Goal: Find specific page/section: Find specific page/section

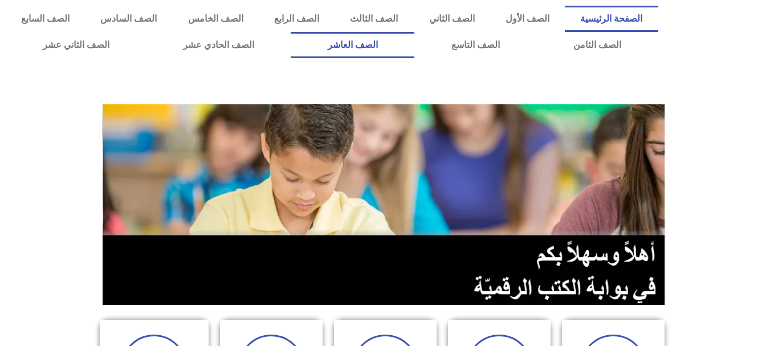
click at [414, 47] on link "الصف العاشر" at bounding box center [353, 45] width 124 height 26
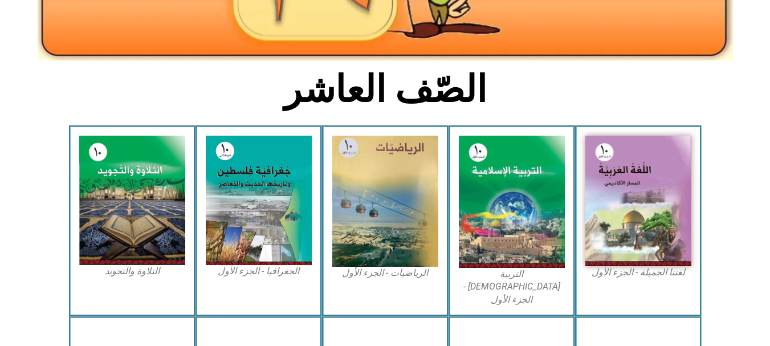
scroll to position [267, 0]
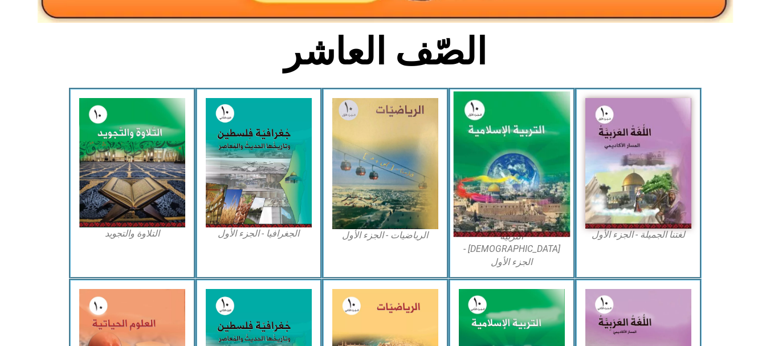
click at [480, 183] on img at bounding box center [511, 164] width 117 height 145
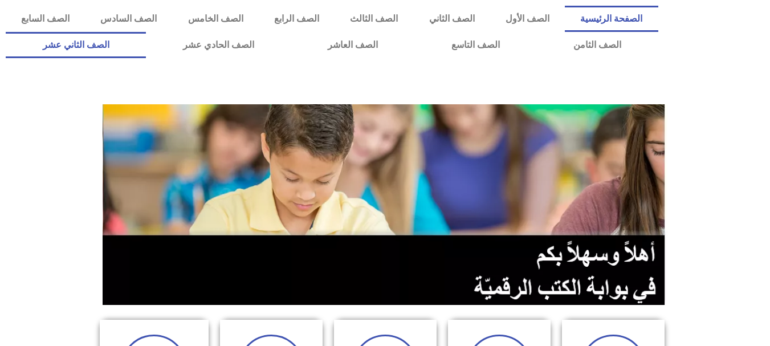
click at [131, 47] on link "الصف الثاني عشر" at bounding box center [76, 45] width 140 height 26
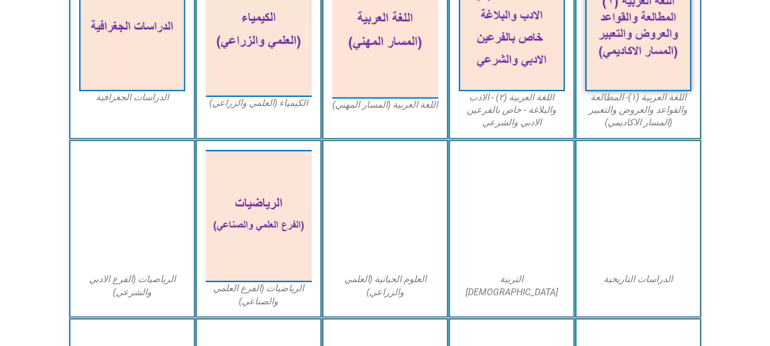
scroll to position [402, 0]
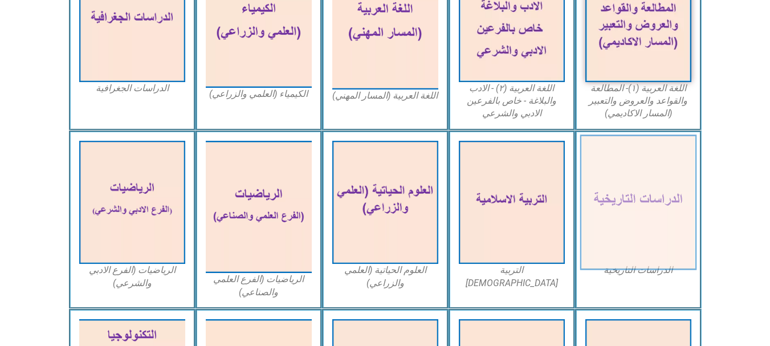
click at [624, 201] on img at bounding box center [638, 203] width 117 height 136
